Goal: Task Accomplishment & Management: Manage account settings

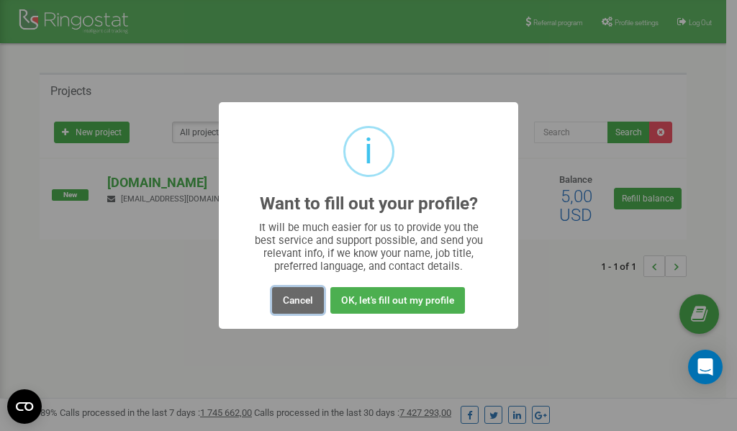
click at [291, 298] on button "Cancel" at bounding box center [298, 300] width 52 height 27
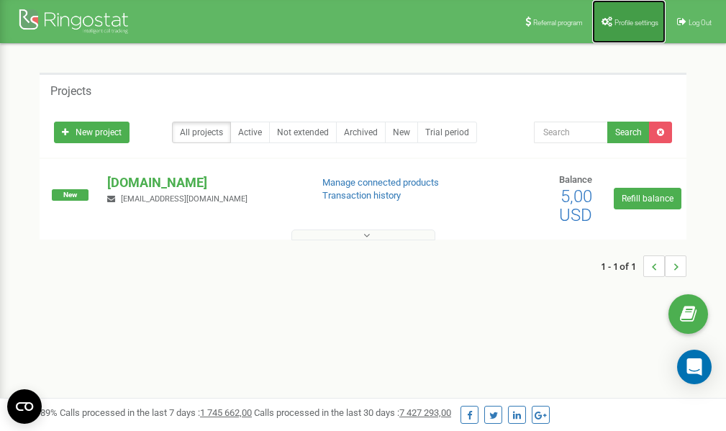
click at [629, 12] on link "Profile settings" at bounding box center [628, 21] width 73 height 43
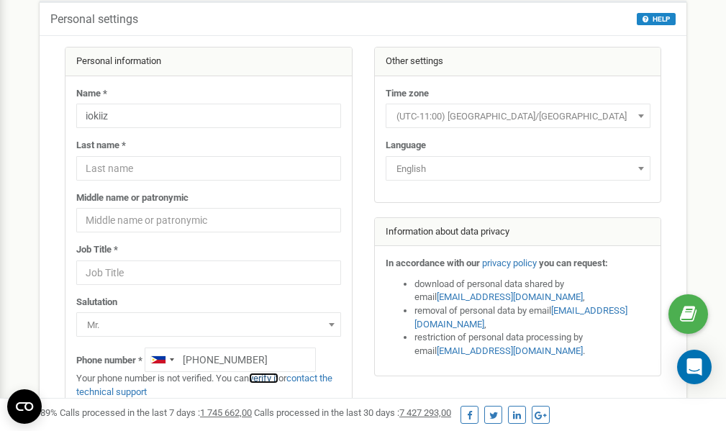
click at [273, 380] on link "verify it" at bounding box center [263, 378] width 29 height 11
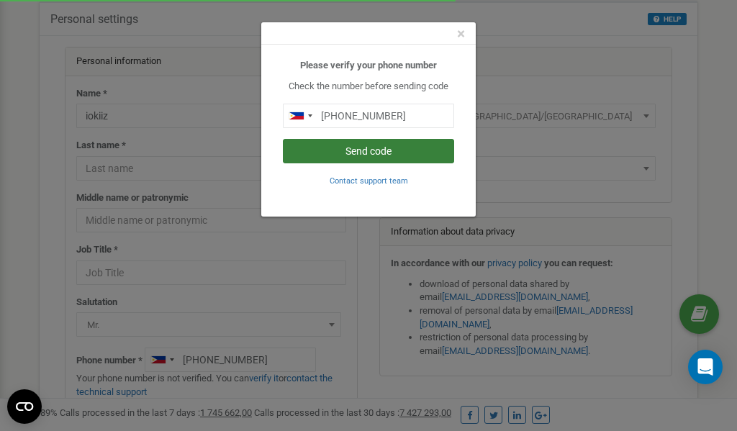
click at [366, 151] on button "Send code" at bounding box center [368, 151] width 171 height 24
